Goal: Information Seeking & Learning: Check status

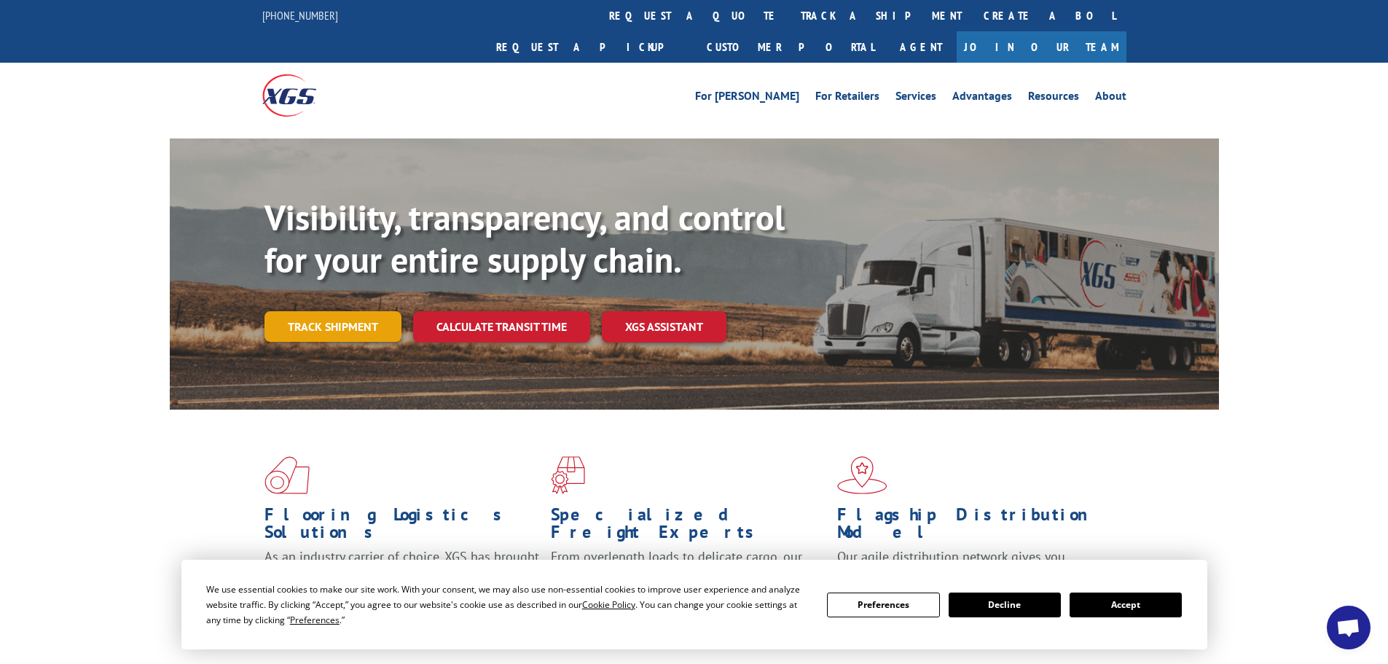
click at [372, 311] on link "Track shipment" at bounding box center [333, 326] width 137 height 31
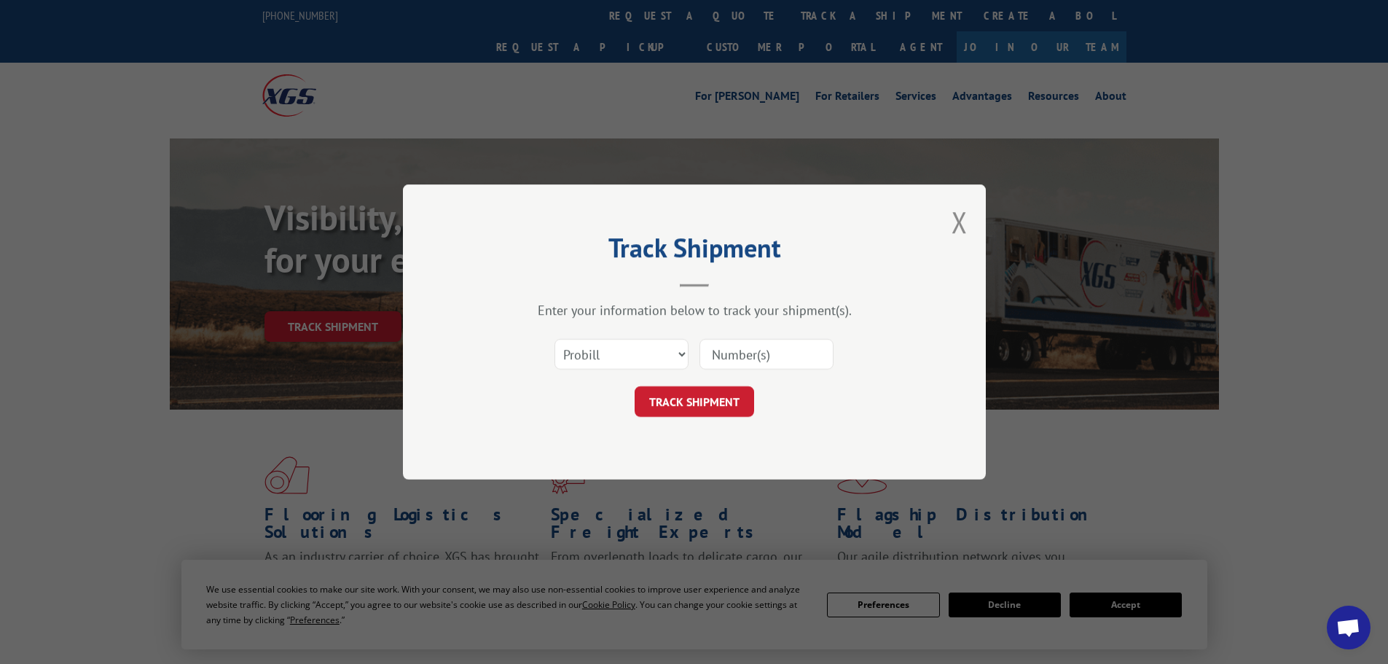
click at [731, 353] on input at bounding box center [767, 354] width 134 height 31
paste input "17665876"
type input "17665876"
click at [716, 397] on button "TRACK SHIPMENT" at bounding box center [695, 401] width 120 height 31
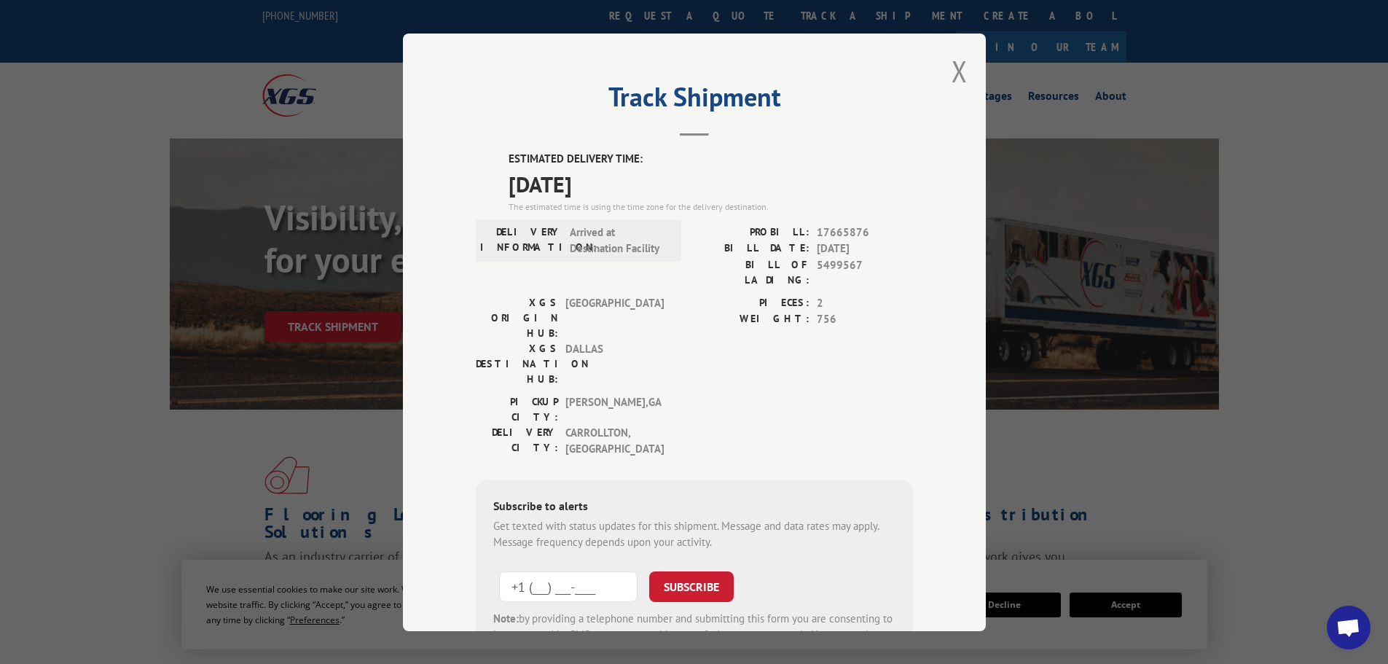
click at [554, 571] on input "+1 (___) ___-____" at bounding box center [568, 586] width 138 height 31
click at [618, 571] on input "[PHONE_NUMBER]" at bounding box center [568, 586] width 138 height 31
type input "[PHONE_NUMBER]"
click at [670, 571] on button "SUBSCRIBE" at bounding box center [691, 586] width 85 height 31
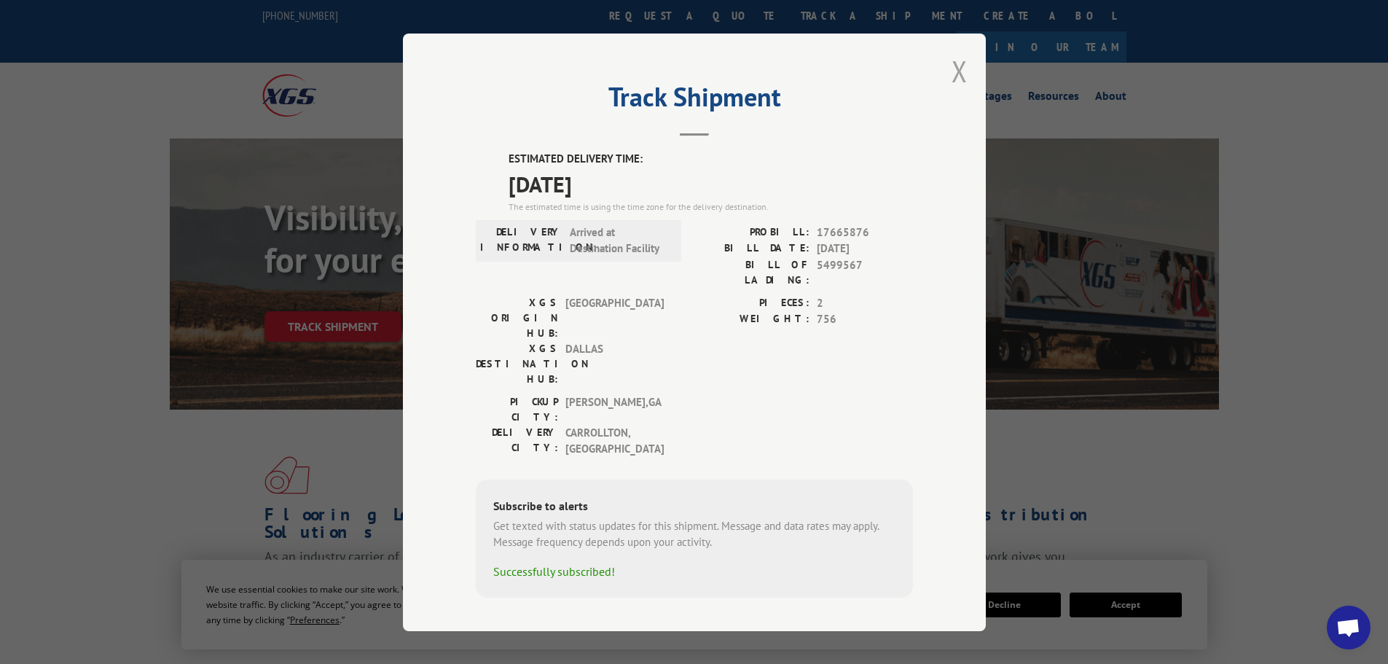
click at [955, 77] on button "Close modal" at bounding box center [960, 71] width 16 height 39
